Goal: Task Accomplishment & Management: Complete application form

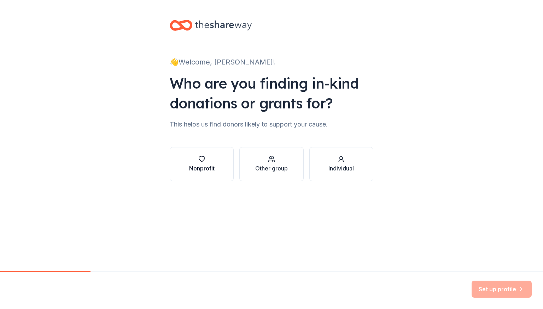
click at [205, 160] on icon "button" at bounding box center [201, 158] width 7 height 7
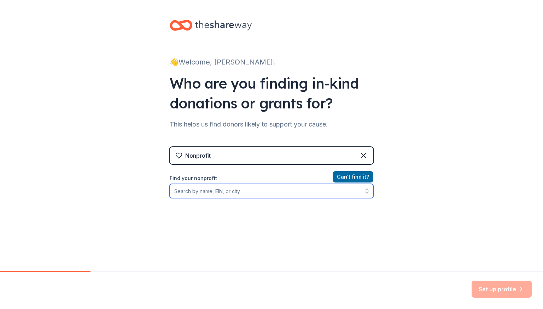
click at [214, 192] on input "Find your nonprofit" at bounding box center [272, 191] width 204 height 14
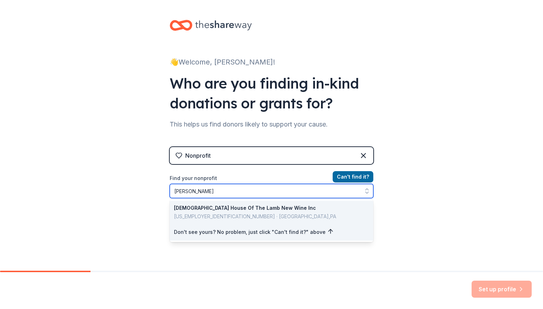
type input "[PERSON_NAME]"
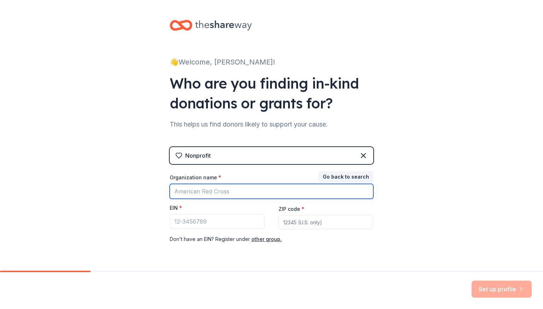
click at [212, 189] on input "Organization name *" at bounding box center [272, 191] width 204 height 15
type input "[PERSON_NAME]"
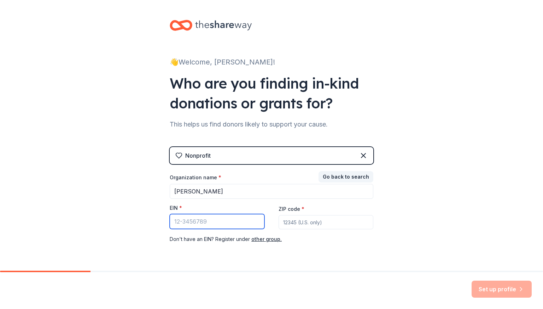
drag, startPoint x: 198, startPoint y: 227, endPoint x: 323, endPoint y: 224, distance: 124.6
click at [323, 224] on div "Organization name * [PERSON_NAME] EIN * ZIP code * Don ' t have an EIN? Registe…" at bounding box center [272, 208] width 204 height 69
click at [323, 224] on input "ZIP code *" at bounding box center [326, 222] width 95 height 14
type input "60441"
click at [196, 223] on input "EIN *" at bounding box center [217, 221] width 95 height 15
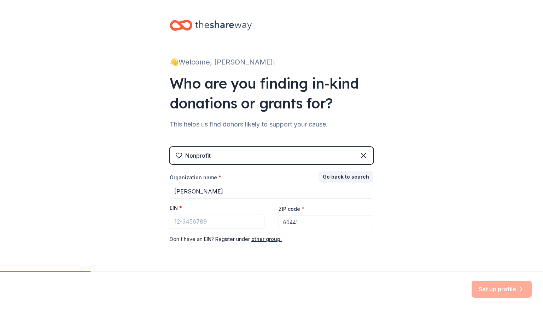
drag, startPoint x: 543, startPoint y: 215, endPoint x: 382, endPoint y: 80, distance: 209.7
click at [382, 80] on div "👋 Welcome, [PERSON_NAME]! Who are you finding in-kind donations or grants for? …" at bounding box center [271, 145] width 543 height 291
click at [494, 284] on div "Set up profile" at bounding box center [502, 288] width 60 height 17
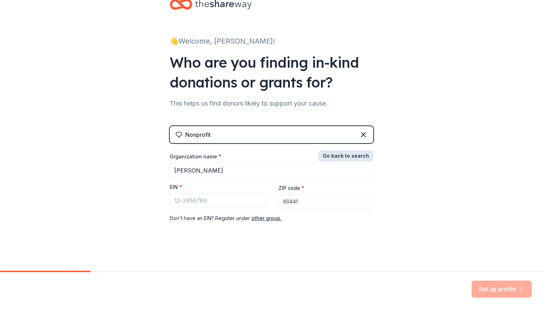
click at [338, 155] on button "Go back to search" at bounding box center [346, 155] width 55 height 11
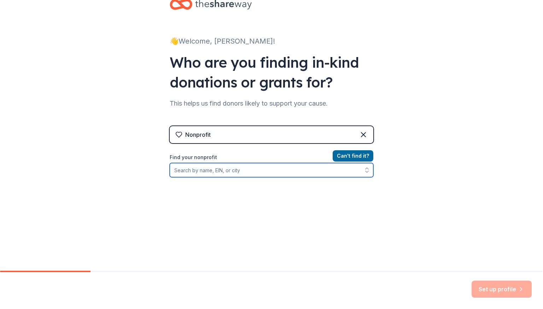
click at [240, 170] on input "Find your nonprofit" at bounding box center [272, 170] width 204 height 14
type input "A"
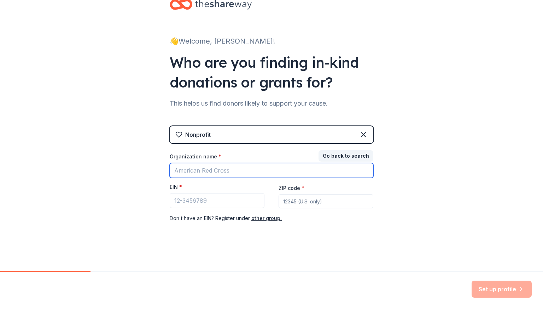
click at [211, 171] on input "Organization name *" at bounding box center [272, 170] width 204 height 15
type input "[PERSON_NAME] , LOCKPORT, [GEOGRAPHIC_DATA]"
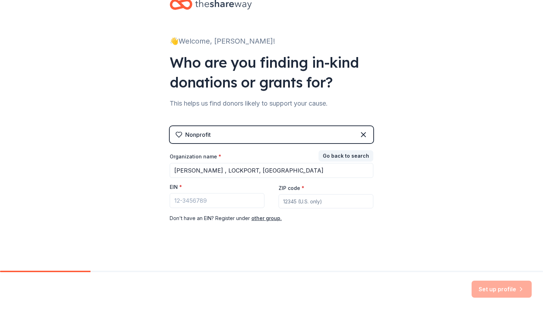
click at [291, 202] on input "ZIP code *" at bounding box center [326, 201] width 95 height 14
type input "60441"
click at [505, 290] on div "Set up profile" at bounding box center [502, 288] width 60 height 17
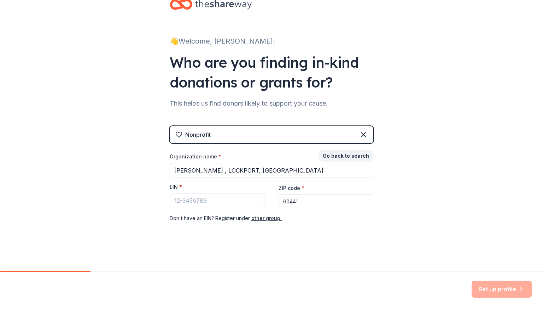
click at [178, 135] on icon at bounding box center [179, 134] width 6 height 5
click at [318, 136] on div "Nonprofit" at bounding box center [272, 134] width 204 height 17
click at [364, 135] on icon at bounding box center [363, 134] width 8 height 8
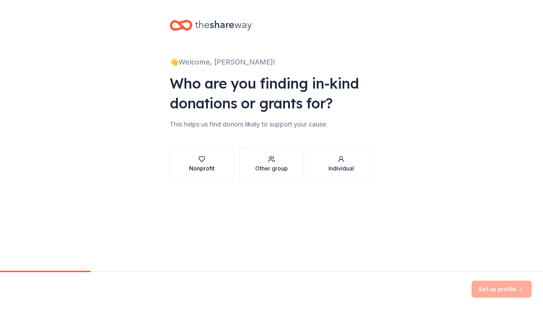
click at [201, 159] on icon "button" at bounding box center [201, 158] width 7 height 7
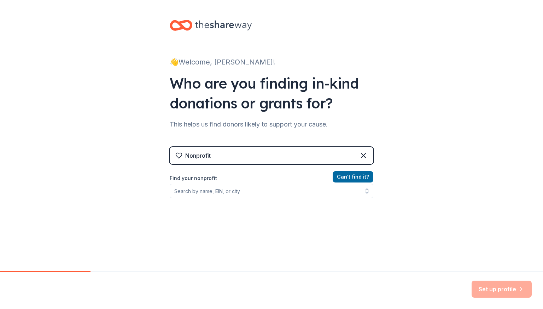
click at [265, 153] on div "Nonprofit" at bounding box center [272, 155] width 204 height 17
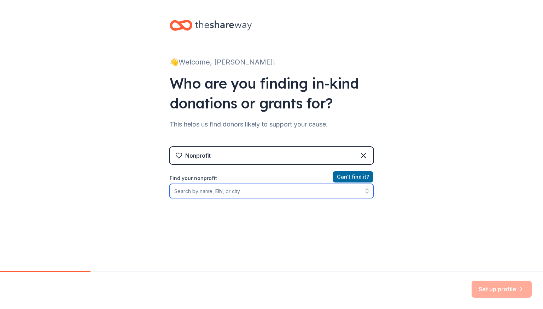
click at [255, 190] on input "Find your nonprofit" at bounding box center [272, 191] width 204 height 14
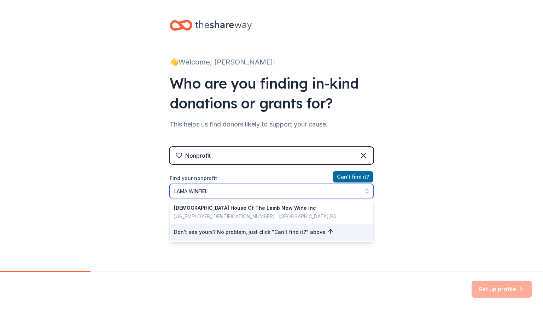
type input "[PERSON_NAME]"
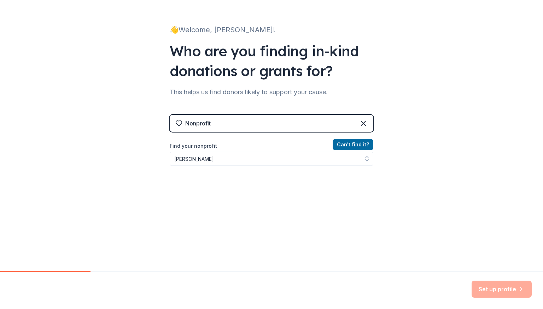
scroll to position [21, 0]
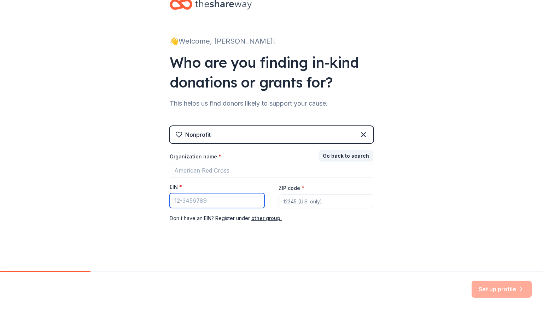
click at [186, 203] on input "EIN *" at bounding box center [217, 200] width 95 height 15
drag, startPoint x: 186, startPoint y: 203, endPoint x: 177, endPoint y: 197, distance: 10.5
click at [177, 197] on input "EIN *" at bounding box center [217, 200] width 95 height 15
click at [177, 198] on input "EIN *" at bounding box center [217, 200] width 95 height 15
drag, startPoint x: 177, startPoint y: 198, endPoint x: 221, endPoint y: 202, distance: 44.0
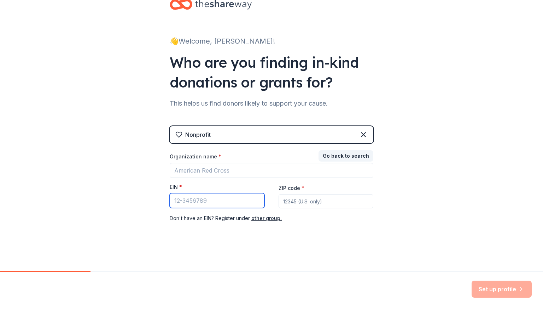
click at [221, 202] on input "EIN *" at bounding box center [217, 200] width 95 height 15
click at [215, 203] on input "EIN *" at bounding box center [217, 200] width 95 height 15
click at [215, 202] on input "EIN *" at bounding box center [217, 200] width 95 height 15
click at [61, 30] on div "👋 Welcome, [PERSON_NAME]! Who are you finding in-kind donations or grants for? …" at bounding box center [271, 124] width 543 height 291
click at [188, 183] on div "EIN *" at bounding box center [217, 188] width 95 height 10
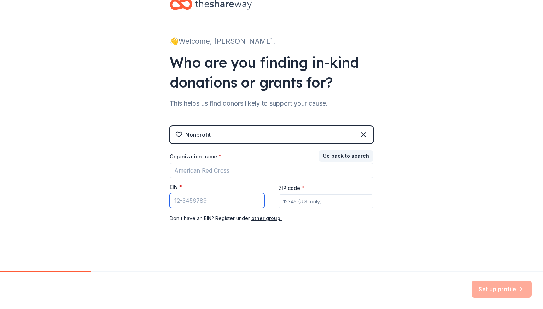
click at [182, 200] on input "EIN *" at bounding box center [217, 200] width 95 height 15
paste input "[US_EMPLOYER_IDENTIFICATION_NUMBER]"
type input "[US_EMPLOYER_IDENTIFICATION_NUMBER]"
click at [192, 134] on div "Nonprofit" at bounding box center [197, 134] width 25 height 8
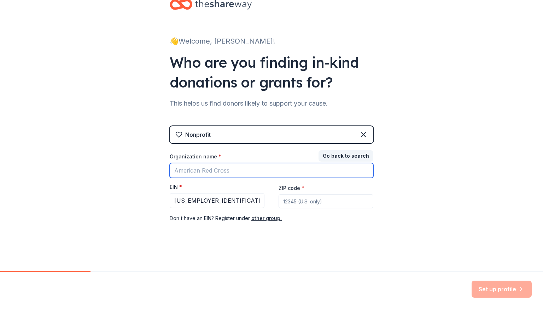
click at [198, 169] on input "Organization name *" at bounding box center [272, 170] width 204 height 15
click at [274, 172] on input "[PERSON_NAME] , LOCKPORT, [GEOGRAPHIC_DATA]" at bounding box center [272, 170] width 204 height 15
type input "[PERSON_NAME]"
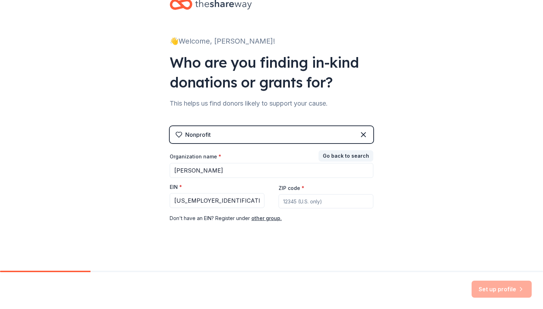
click at [301, 201] on input "ZIP code *" at bounding box center [326, 201] width 95 height 14
type input "60441"
click at [499, 287] on button "Set up profile" at bounding box center [502, 288] width 60 height 17
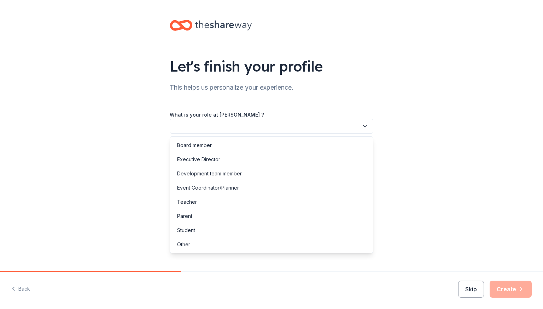
click at [364, 122] on icon "button" at bounding box center [365, 125] width 7 height 7
click at [202, 142] on div "Board member" at bounding box center [194, 145] width 35 height 8
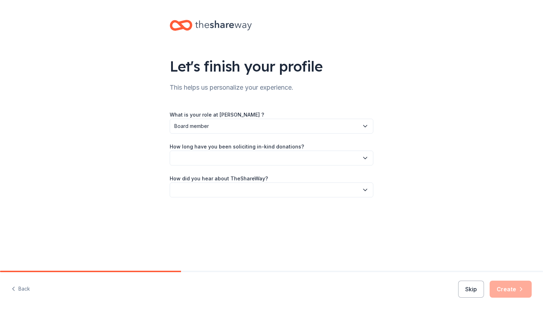
click at [364, 157] on icon "button" at bounding box center [365, 157] width 7 height 7
click at [205, 173] on div "This is my first time!" at bounding box center [199, 177] width 45 height 8
click at [363, 190] on icon "button" at bounding box center [365, 189] width 7 height 7
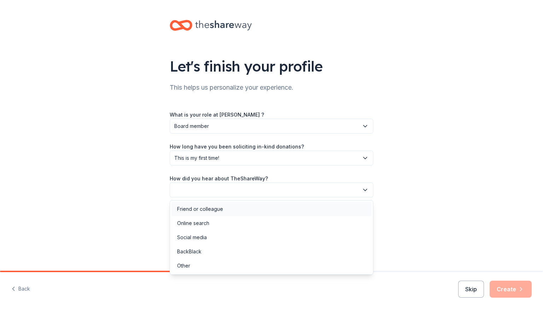
click at [180, 209] on div "Friend or colleague" at bounding box center [200, 209] width 46 height 8
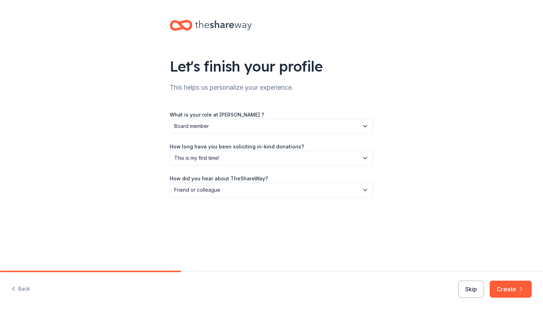
click at [507, 293] on button "Create" at bounding box center [511, 288] width 42 height 17
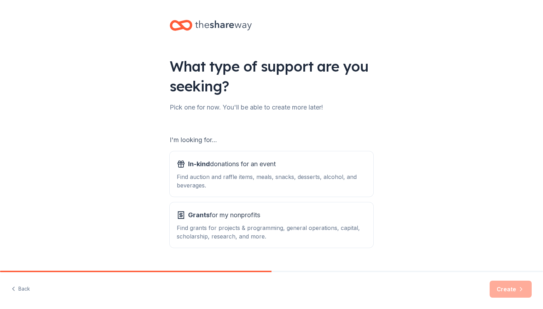
click at [235, 140] on div "I'm looking for..." at bounding box center [272, 139] width 204 height 11
click at [263, 170] on div "In-kind donations for an event Find auction and raffle items, meals, snacks, de…" at bounding box center [272, 173] width 190 height 31
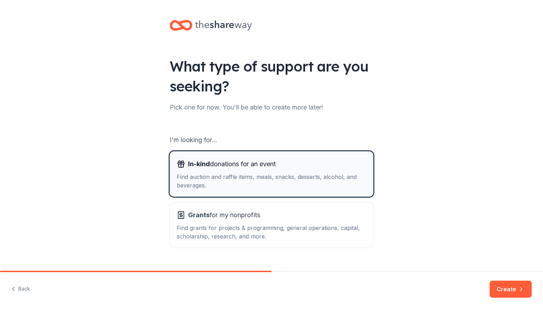
click at [235, 172] on div "In-kind donations for an event Find auction and raffle items, meals, snacks, de…" at bounding box center [272, 173] width 190 height 31
click at [504, 291] on button "Create" at bounding box center [511, 288] width 42 height 17
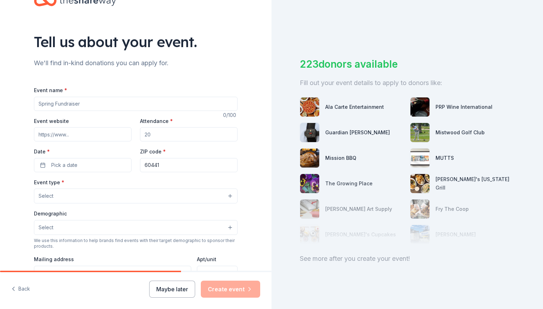
scroll to position [35, 0]
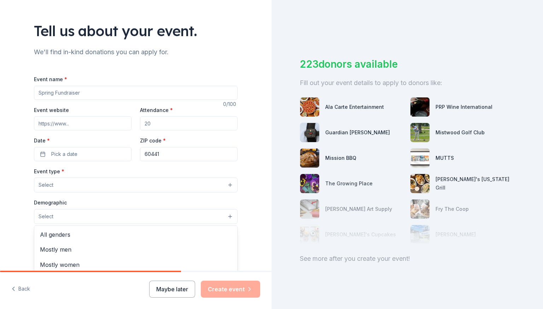
click at [227, 215] on button "Select" at bounding box center [136, 216] width 204 height 15
click at [262, 160] on div "Tell us about your event. We'll find in-kind donations you can apply for. Event…" at bounding box center [136, 200] width 272 height 471
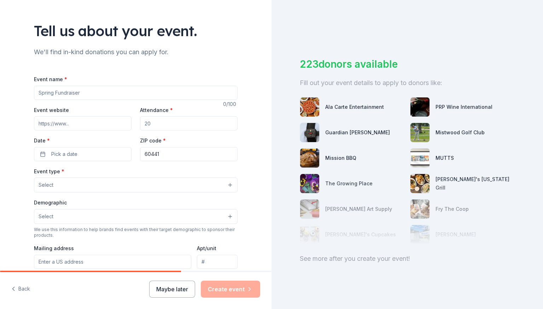
scroll to position [177, 0]
